Goal: Information Seeking & Learning: Learn about a topic

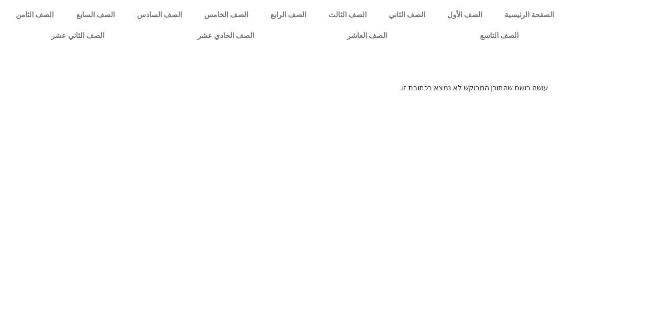
click at [334, 89] on p "עושה רושם שהתוכן המבוקש לא נמצא בכתובת זו." at bounding box center [330, 88] width 435 height 11
click at [317, 15] on link "الصف الرابع" at bounding box center [288, 15] width 58 height 21
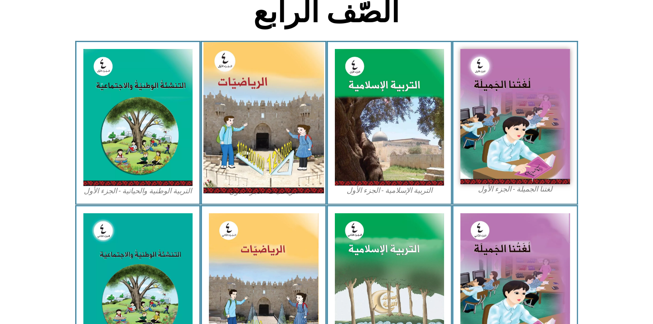
scroll to position [252, 0]
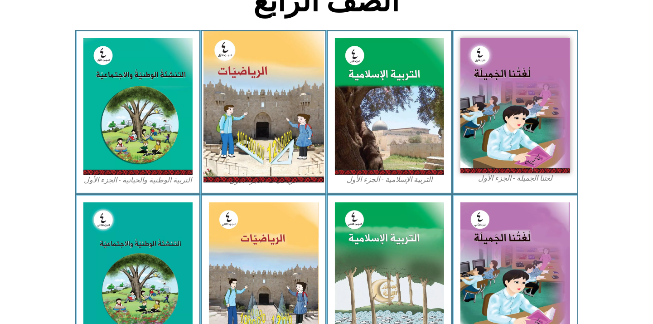
click at [279, 119] on img at bounding box center [264, 106] width 121 height 151
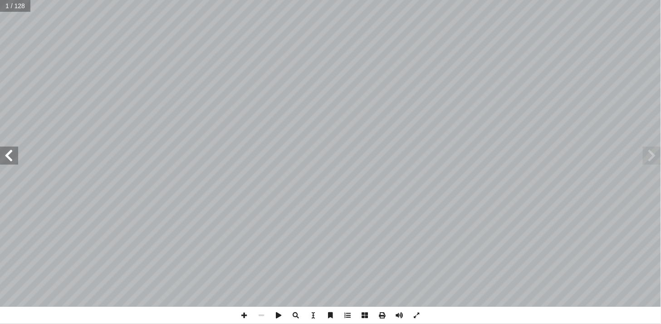
click at [10, 159] on span at bounding box center [9, 155] width 18 height 18
click at [11, 159] on span at bounding box center [9, 155] width 18 height 18
click at [12, 159] on span at bounding box center [9, 155] width 18 height 18
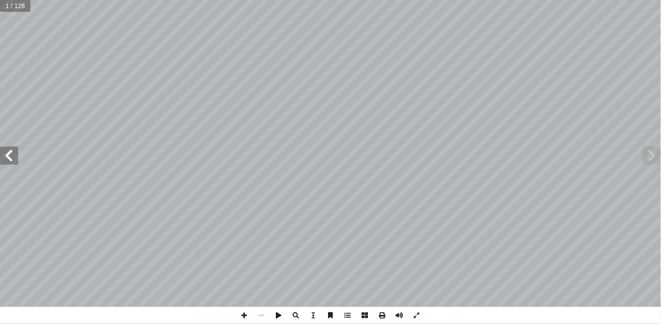
click at [13, 160] on span at bounding box center [9, 155] width 18 height 18
click at [14, 160] on span at bounding box center [9, 155] width 18 height 18
click at [16, 161] on span at bounding box center [9, 155] width 18 height 18
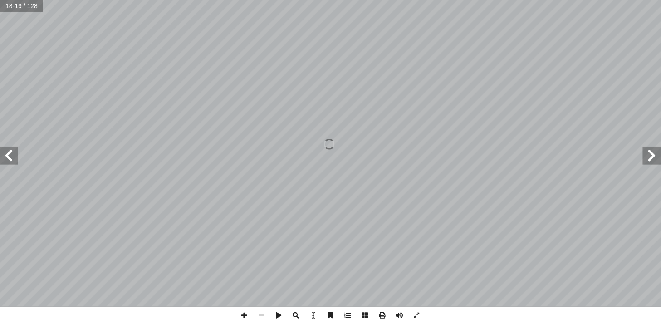
click at [16, 161] on span at bounding box center [9, 155] width 18 height 18
click at [7, 156] on span at bounding box center [9, 155] width 18 height 18
click at [653, 160] on span at bounding box center [652, 155] width 18 height 18
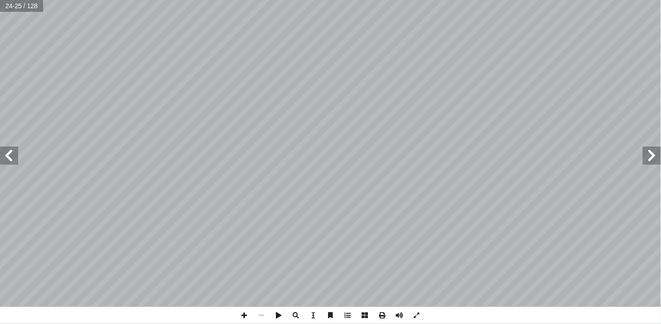
click at [653, 160] on span at bounding box center [652, 155] width 18 height 18
click at [243, 314] on span at bounding box center [244, 315] width 17 height 17
click at [14, 158] on span at bounding box center [9, 155] width 18 height 18
